Goal: Navigation & Orientation: Find specific page/section

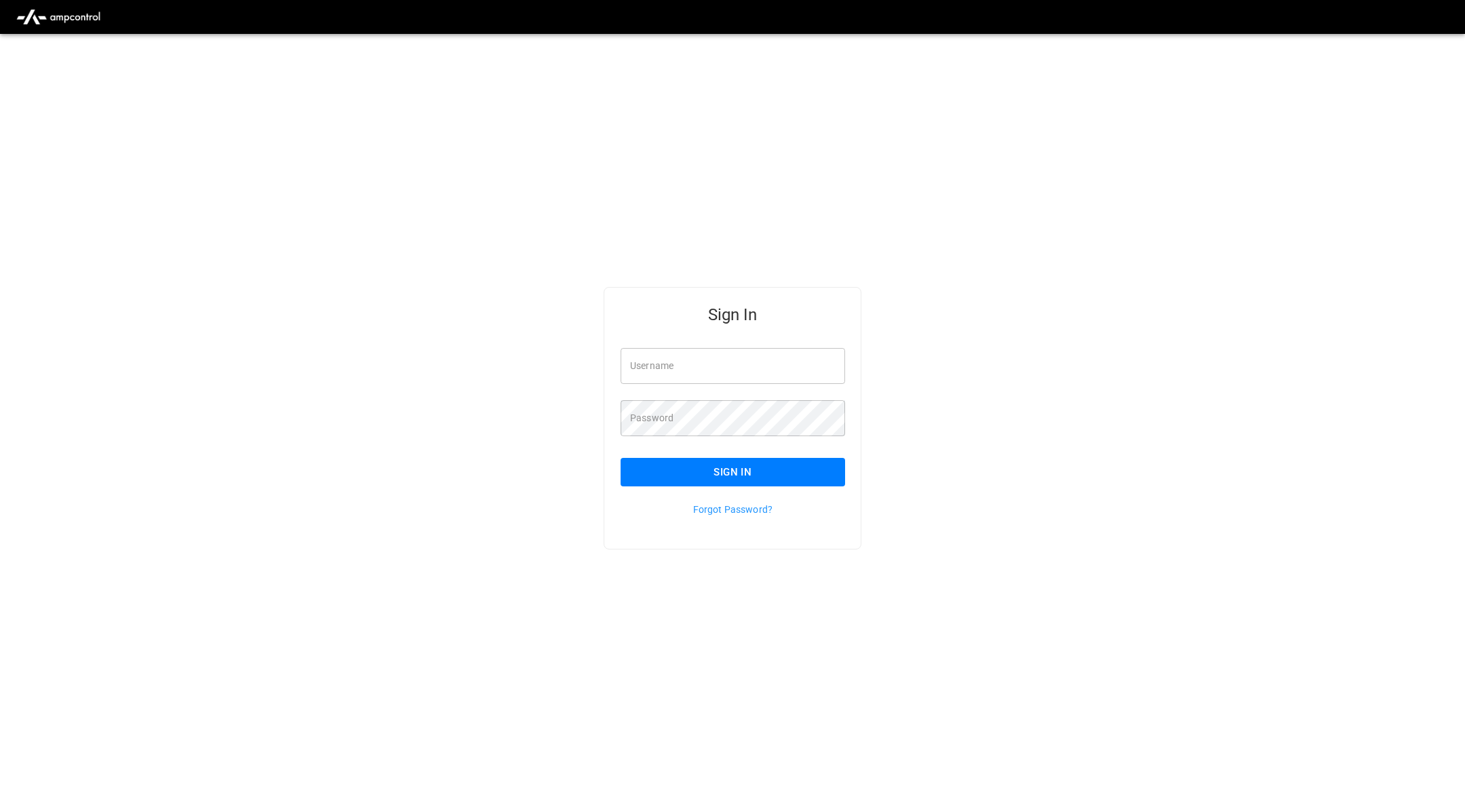
type input "**********"
click at [802, 483] on button "Sign In" at bounding box center [732, 472] width 224 height 29
